Goal: Complete application form

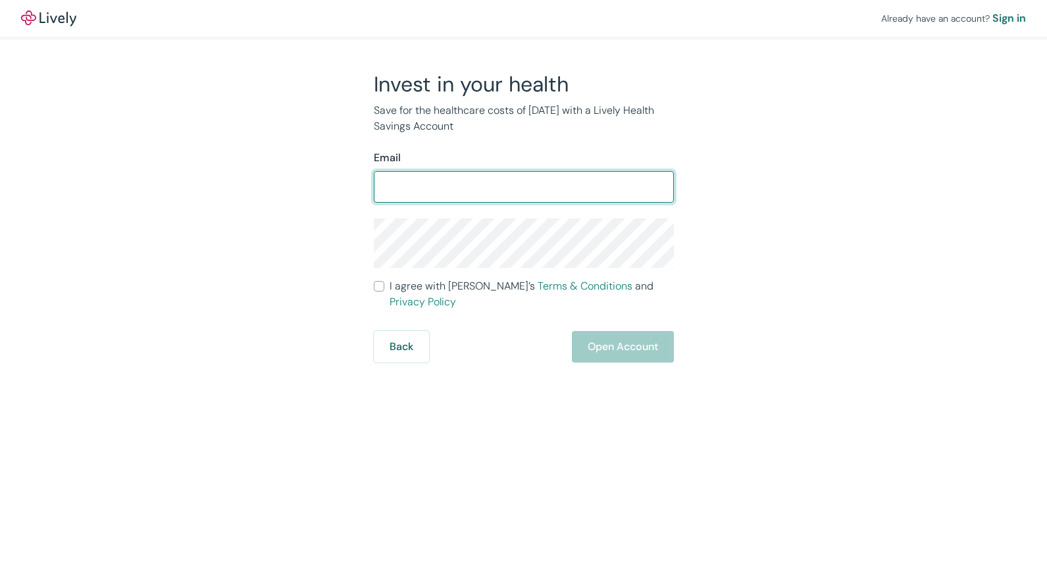
click at [513, 189] on input "Email" at bounding box center [524, 187] width 300 height 26
click at [452, 189] on input "Email" at bounding box center [524, 187] width 300 height 26
click at [541, 133] on p "Save for the healthcare costs of [DATE] with a Lively Health Savings Account" at bounding box center [524, 119] width 300 height 32
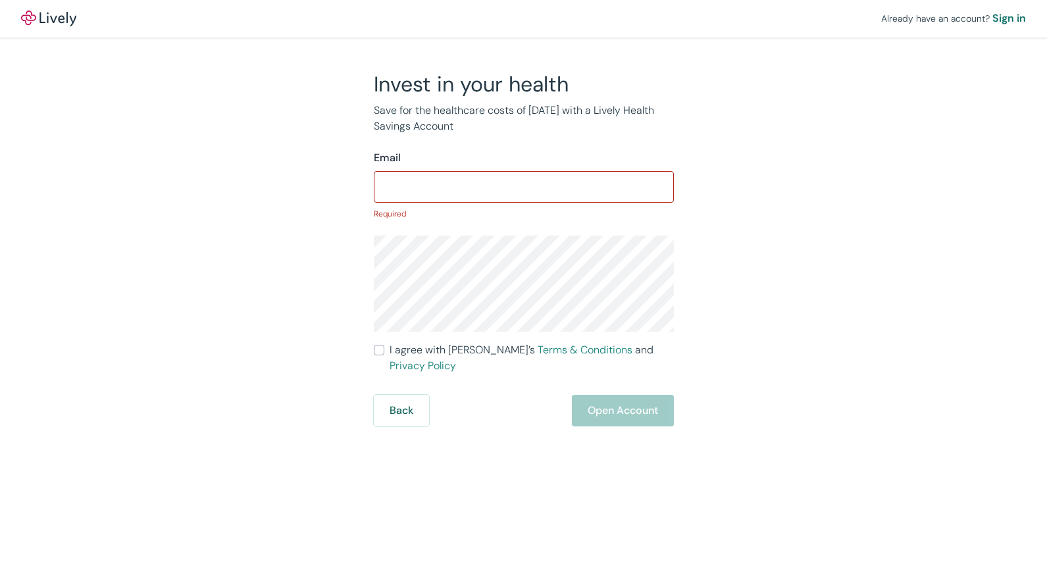
click at [424, 188] on input "Email" at bounding box center [524, 187] width 300 height 26
paste input "[PERSON_NAME][EMAIL_ADDRESS][PERSON_NAME][DOMAIN_NAME]"
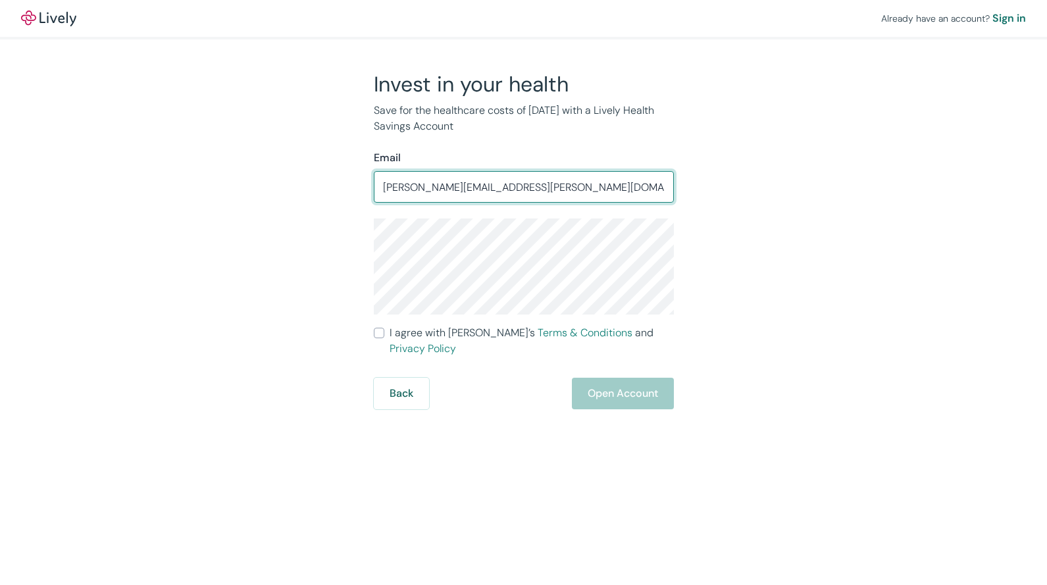
type input "[PERSON_NAME][EMAIL_ADDRESS][PERSON_NAME][DOMAIN_NAME]"
click at [378, 338] on input "I agree with Lively’s Terms & Conditions and Privacy Policy" at bounding box center [379, 333] width 11 height 11
checkbox input "true"
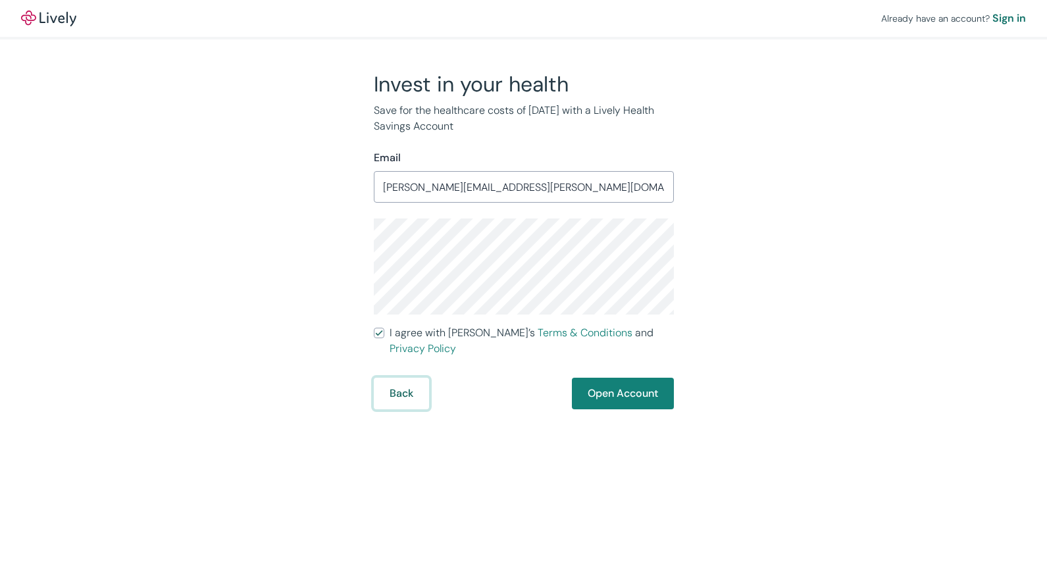
click at [392, 380] on button "Back" at bounding box center [401, 394] width 55 height 32
